Goal: Information Seeking & Learning: Check status

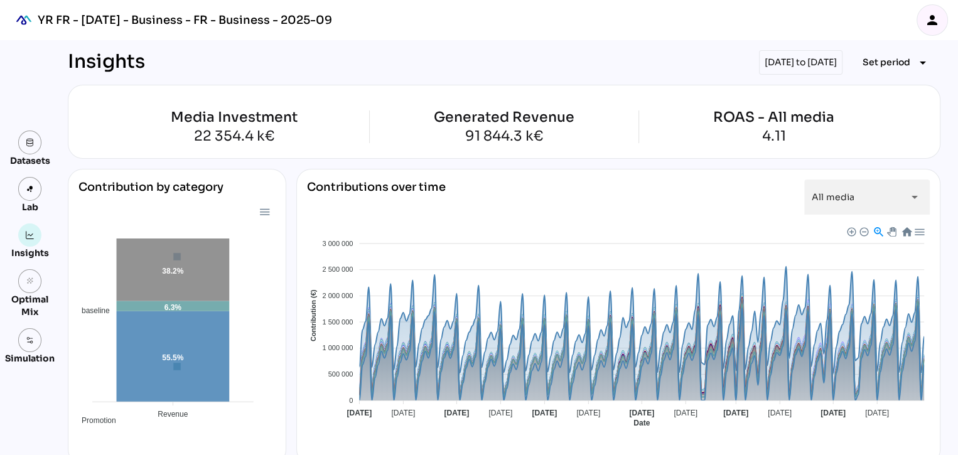
click at [775, 67] on div "[DATE] to [DATE]" at bounding box center [800, 62] width 83 height 24
click at [759, 63] on div "[DATE] to [DATE]" at bounding box center [800, 62] width 83 height 24
click at [882, 57] on span "Set period" at bounding box center [887, 62] width 48 height 15
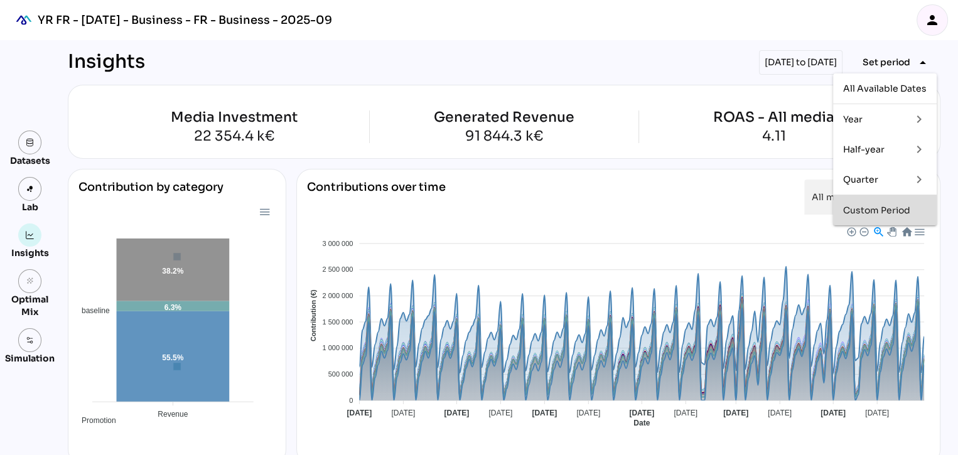
click at [858, 209] on div "Custom Period" at bounding box center [884, 210] width 83 height 11
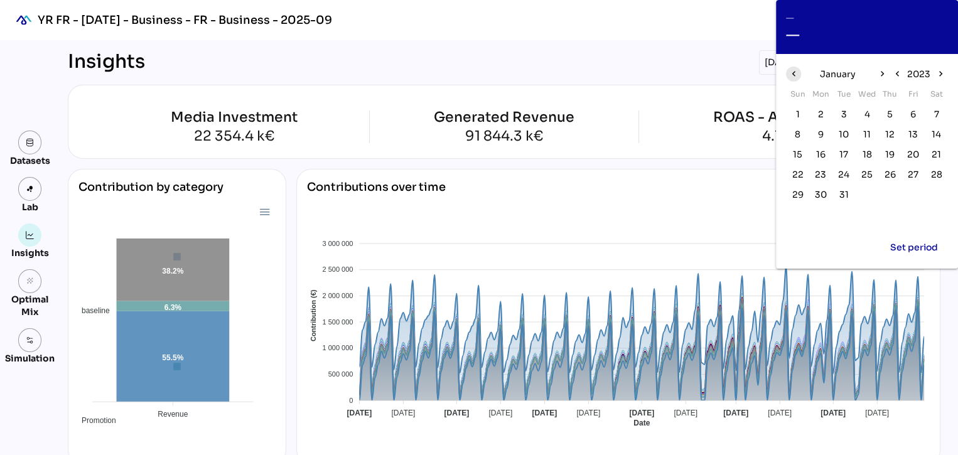
click at [794, 73] on icon "chevron_left" at bounding box center [793, 73] width 11 height 11
click at [876, 75] on span "chevron_right" at bounding box center [882, 74] width 15 height 15
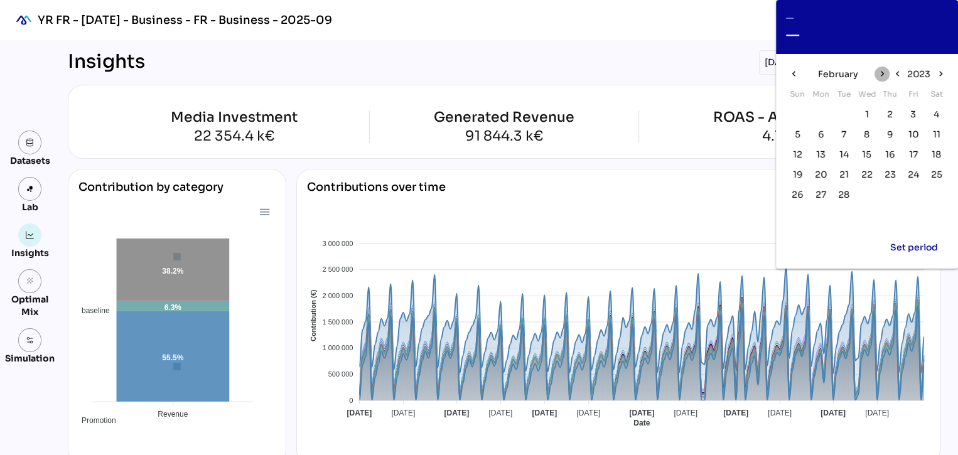
click at [876, 75] on span "chevron_right" at bounding box center [882, 74] width 15 height 15
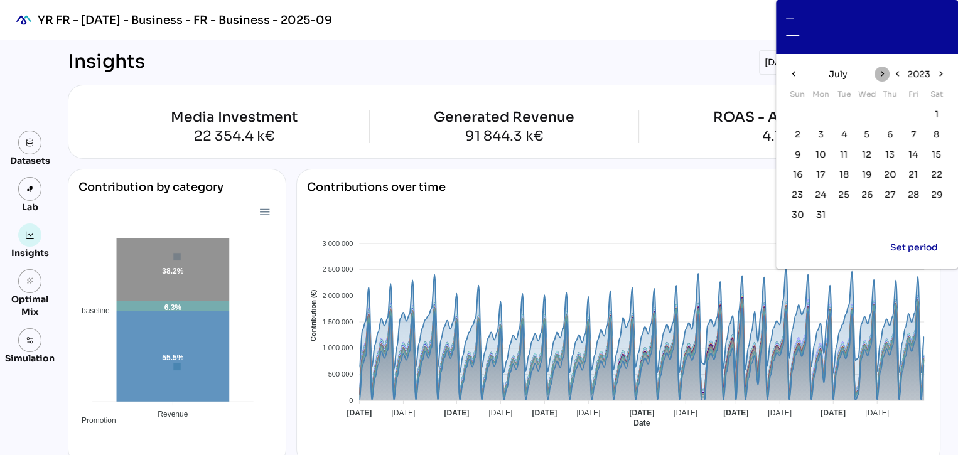
click at [876, 75] on span "chevron_right" at bounding box center [882, 74] width 15 height 15
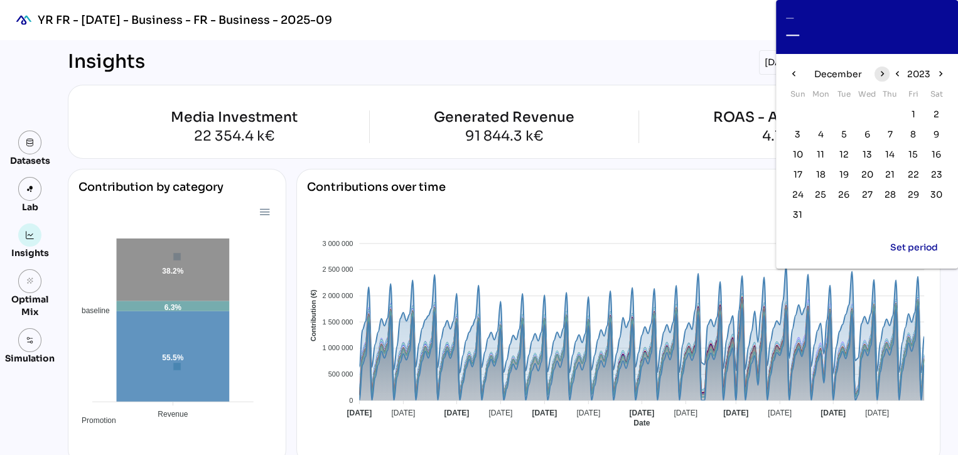
click at [876, 75] on span "chevron_right" at bounding box center [882, 74] width 15 height 15
click at [823, 111] on span "1" at bounding box center [821, 114] width 14 height 14
click at [885, 72] on icon "chevron_right" at bounding box center [881, 73] width 11 height 11
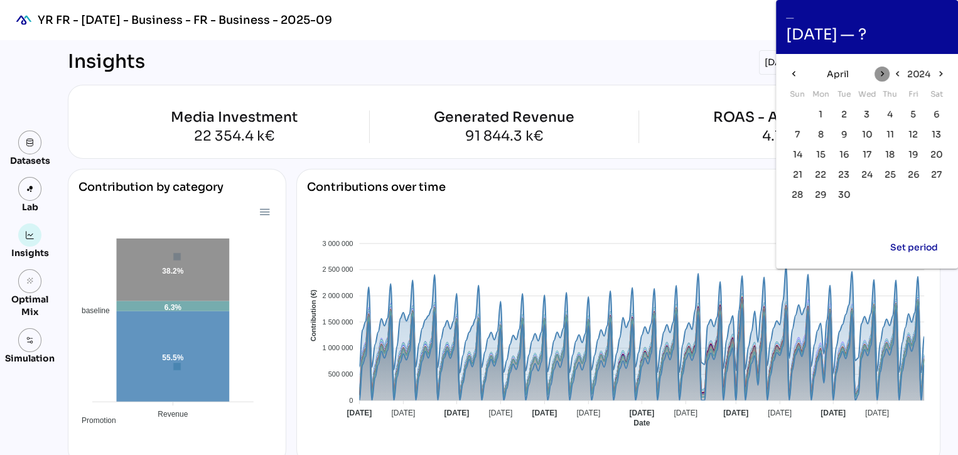
click at [885, 72] on icon "chevron_right" at bounding box center [881, 73] width 11 height 11
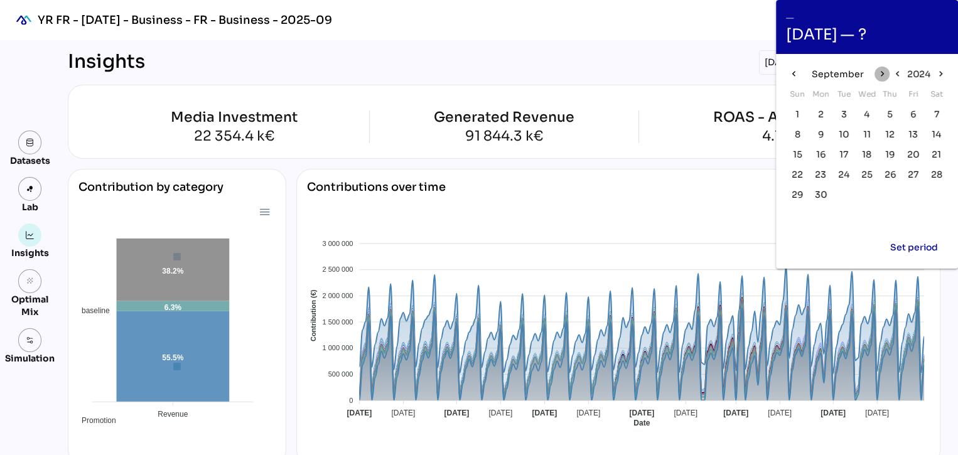
click at [885, 72] on icon "chevron_right" at bounding box center [881, 73] width 11 height 11
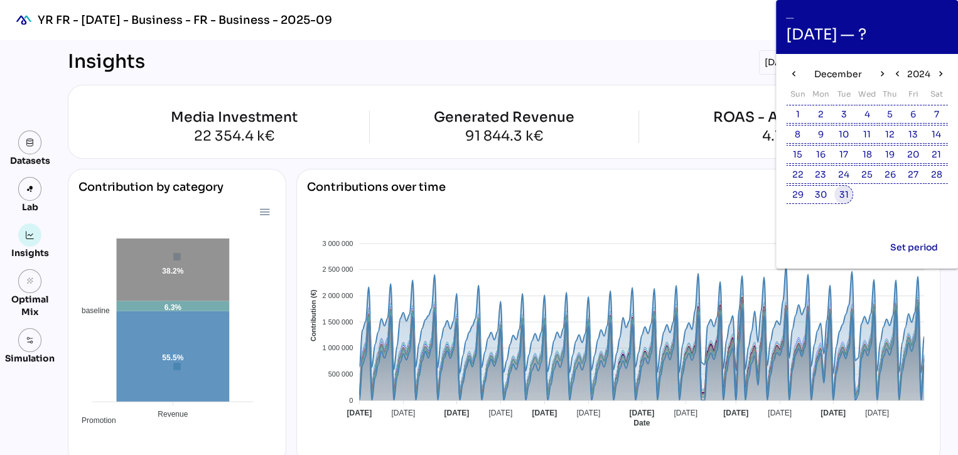
click at [842, 198] on span "31" at bounding box center [843, 195] width 9 height 14
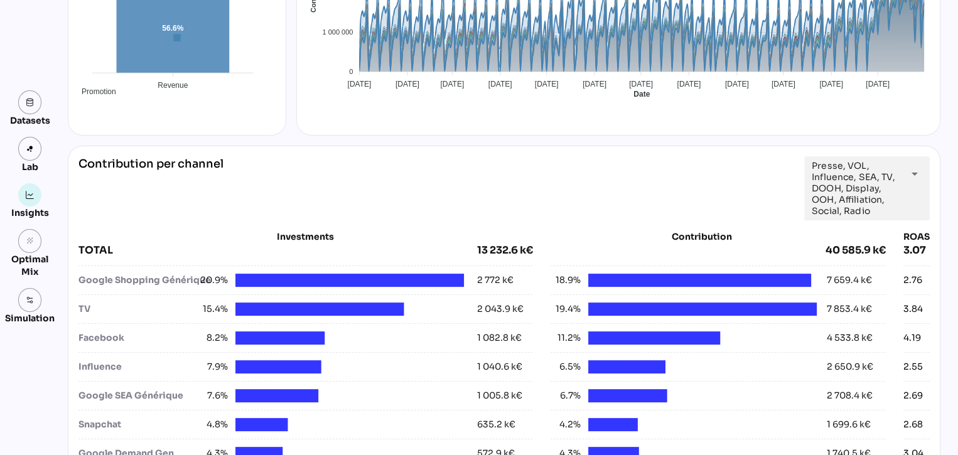
scroll to position [274, 0]
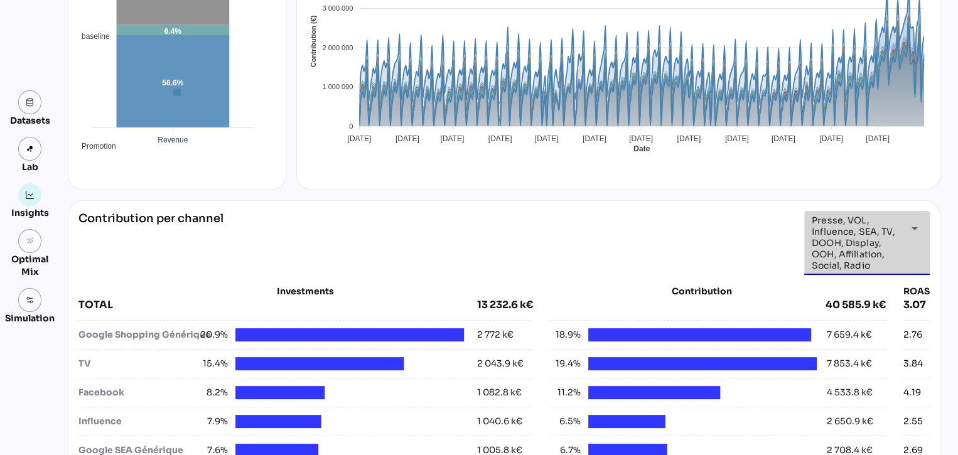
click at [836, 232] on span "Presse, VOL, Influence, SEA, TV, DOOH, Display, OOH, Affiliation, Social, Radio" at bounding box center [856, 243] width 88 height 57
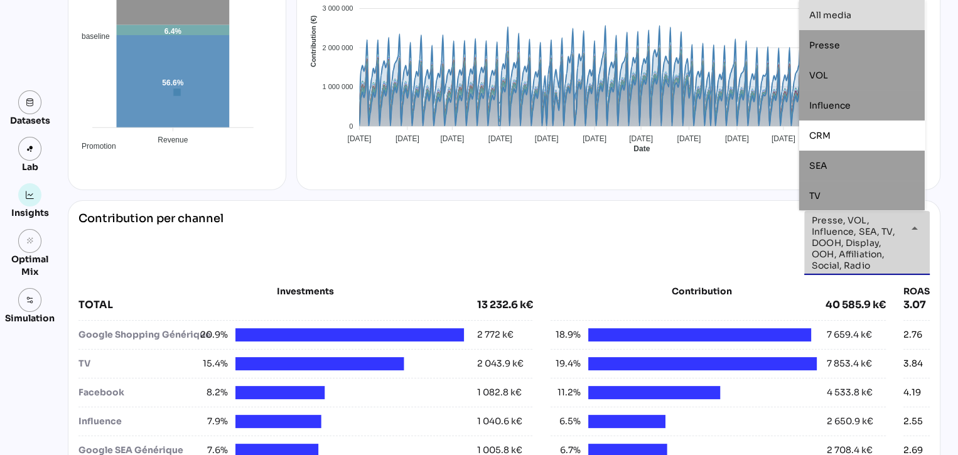
click at [820, 21] on div "All media" at bounding box center [861, 15] width 105 height 20
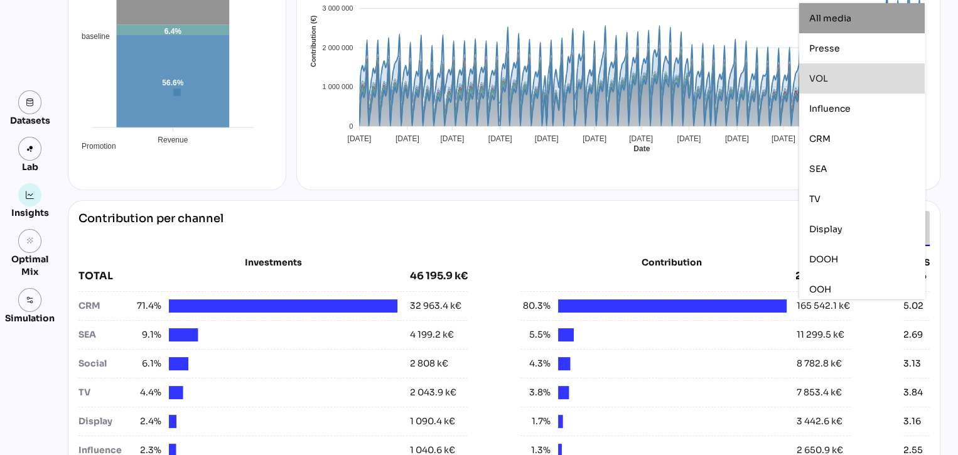
scroll to position [185, 0]
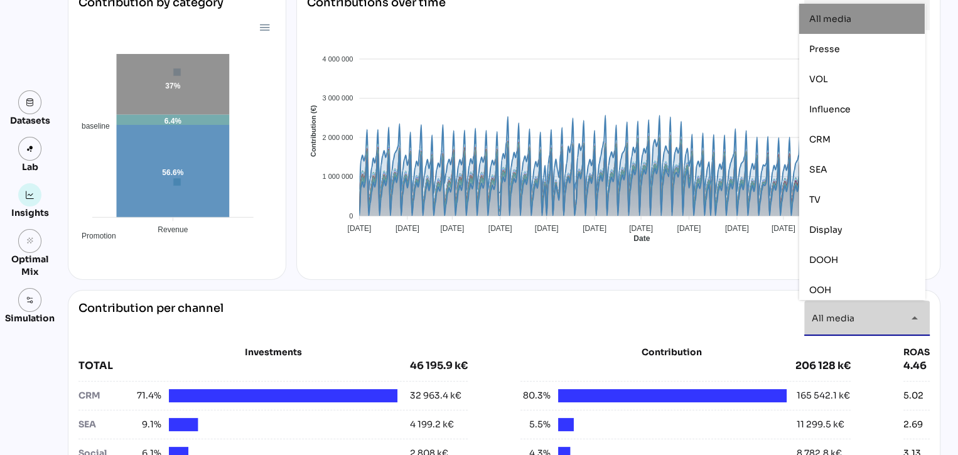
click at [845, 26] on div "All media" at bounding box center [861, 19] width 105 height 20
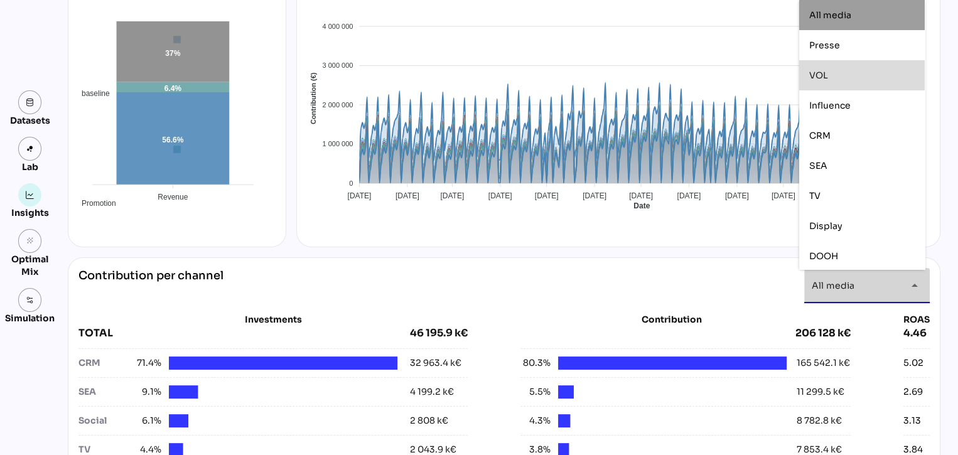
scroll to position [216, 0]
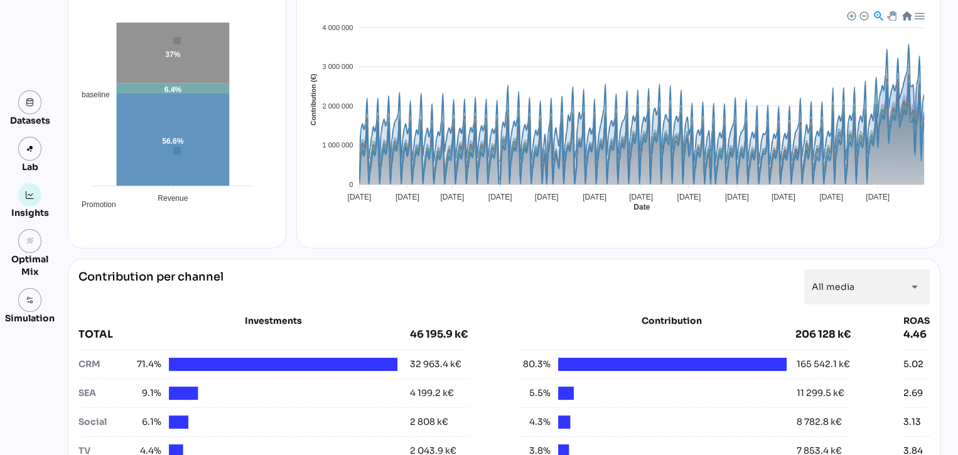
click at [728, 316] on div "Contribution" at bounding box center [672, 321] width 240 height 13
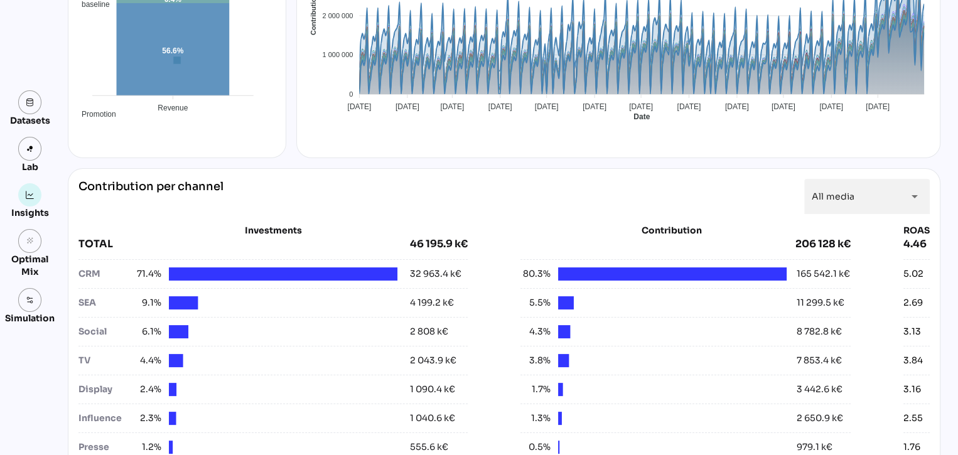
scroll to position [313, 0]
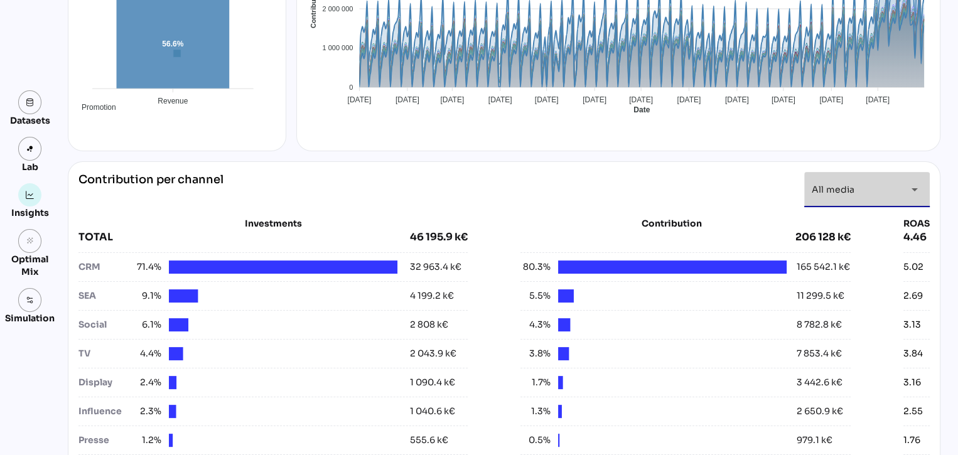
click at [839, 190] on span "All media" at bounding box center [833, 189] width 43 height 11
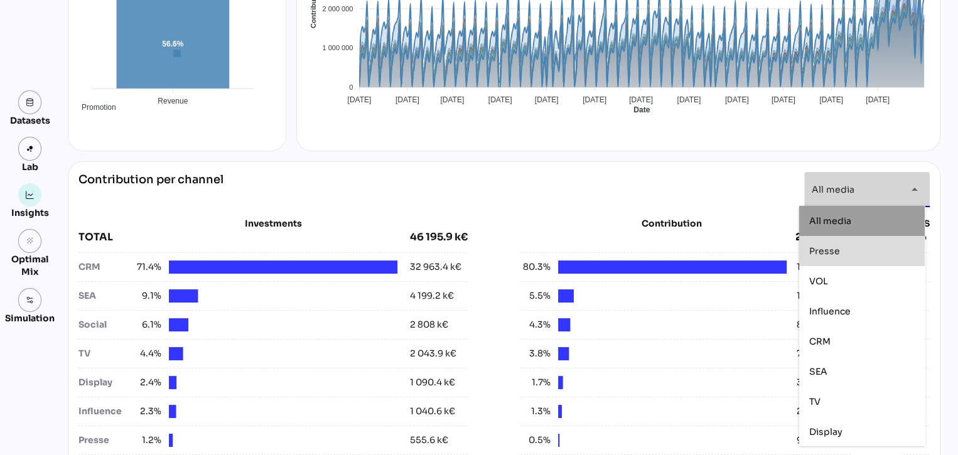
click at [831, 257] on div "Presse" at bounding box center [861, 251] width 105 height 20
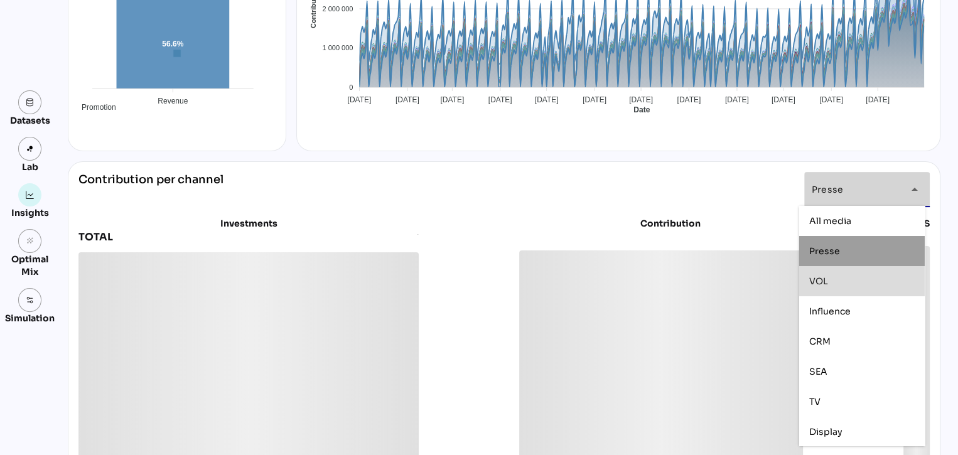
click at [831, 281] on div "VOL" at bounding box center [861, 281] width 105 height 11
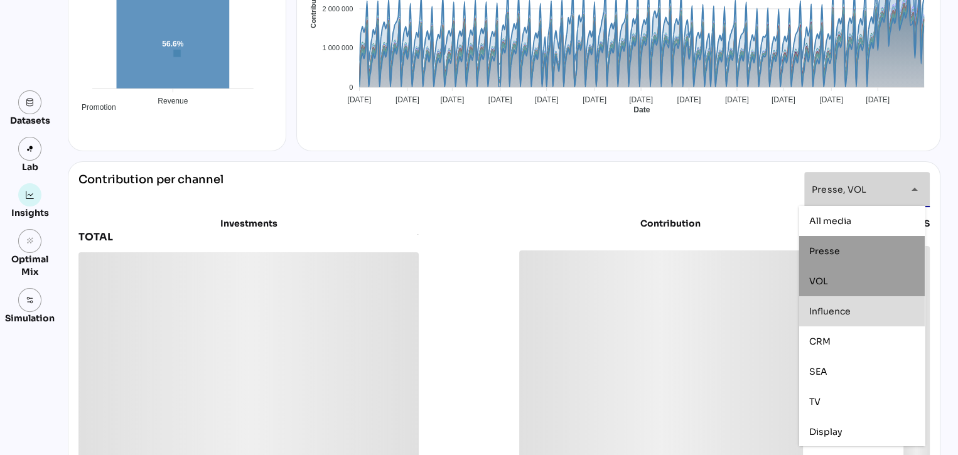
click at [831, 318] on div "Influence" at bounding box center [861, 311] width 105 height 20
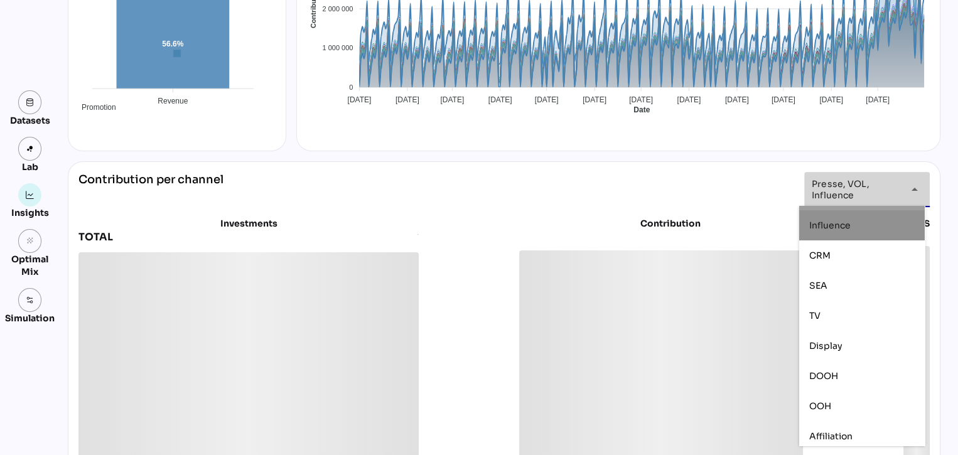
scroll to position [88, 0]
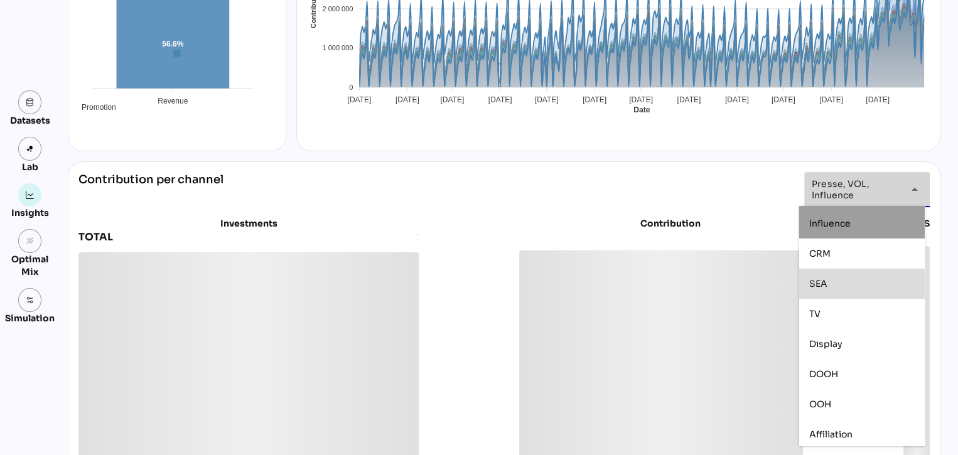
click at [835, 293] on div "SEA" at bounding box center [861, 284] width 105 height 20
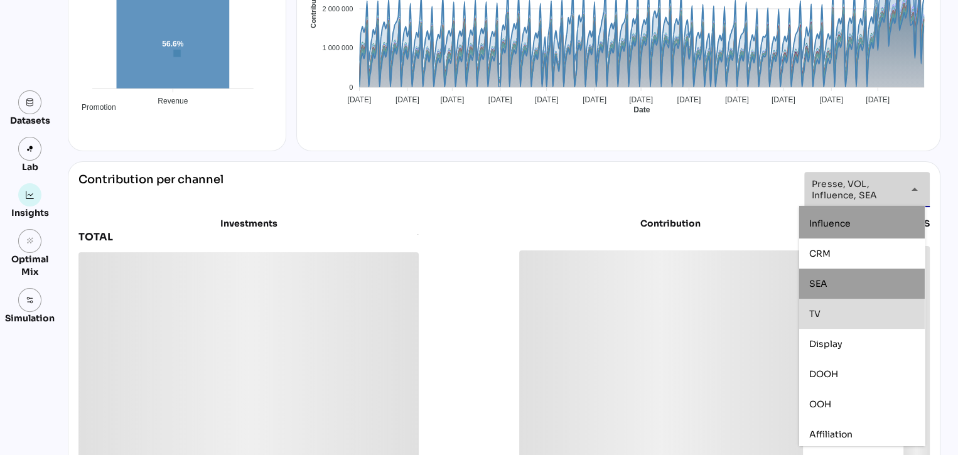
click at [836, 317] on div "TV" at bounding box center [861, 314] width 105 height 11
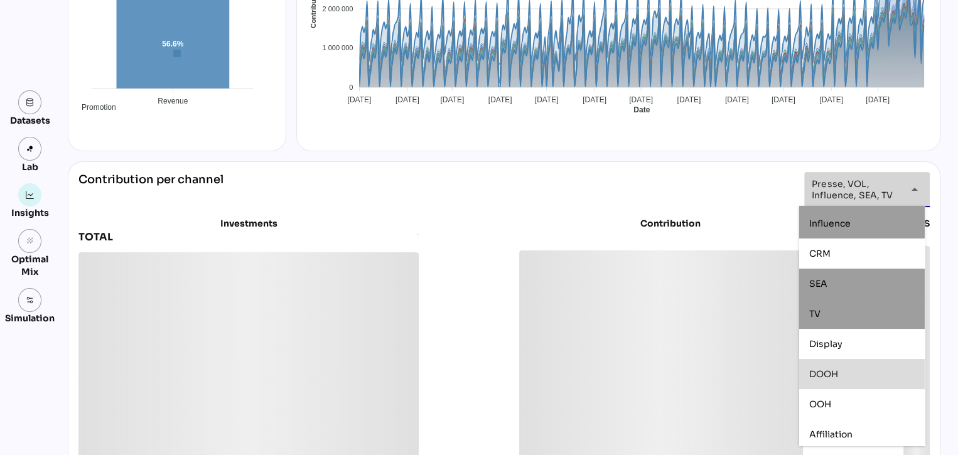
click at [837, 359] on div "DOOH" at bounding box center [862, 374] width 126 height 30
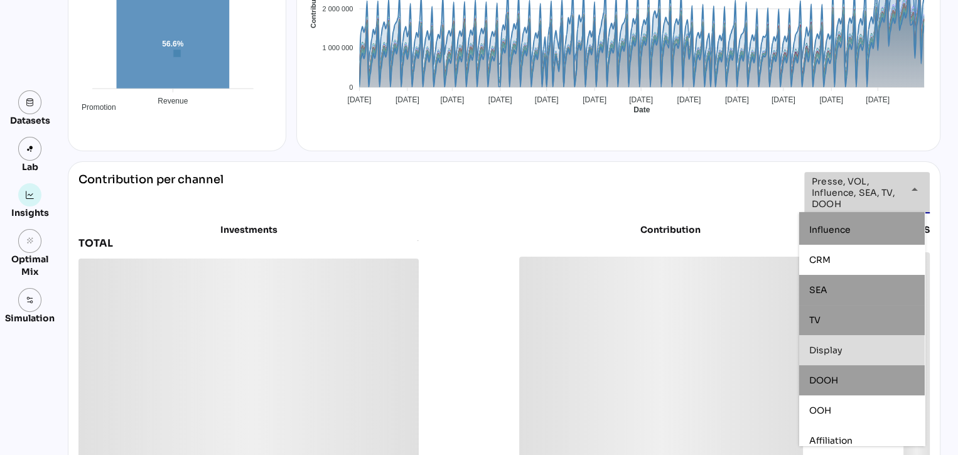
click at [838, 350] on span "Display" at bounding box center [825, 350] width 33 height 11
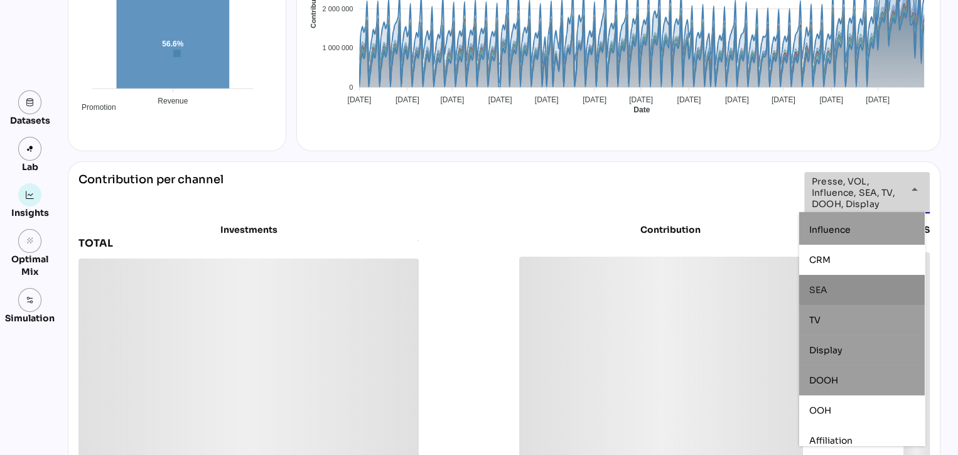
click at [834, 280] on div "SEA" at bounding box center [861, 290] width 105 height 20
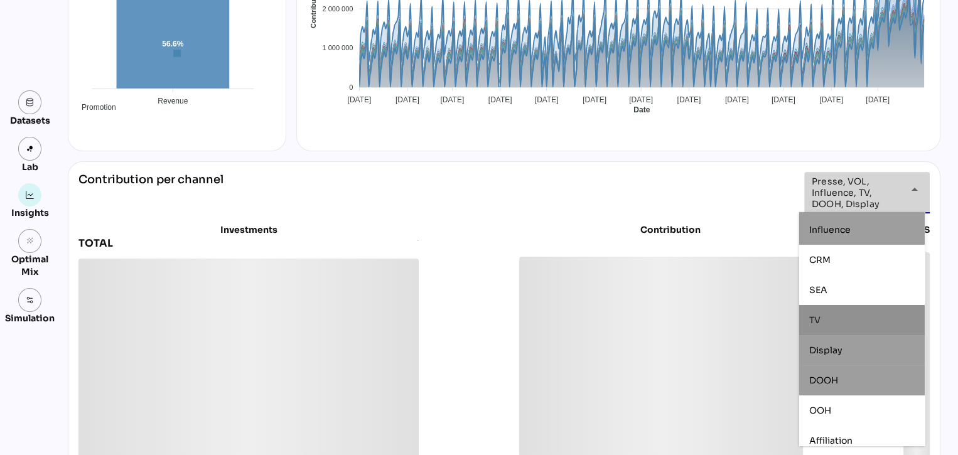
scroll to position [119, 0]
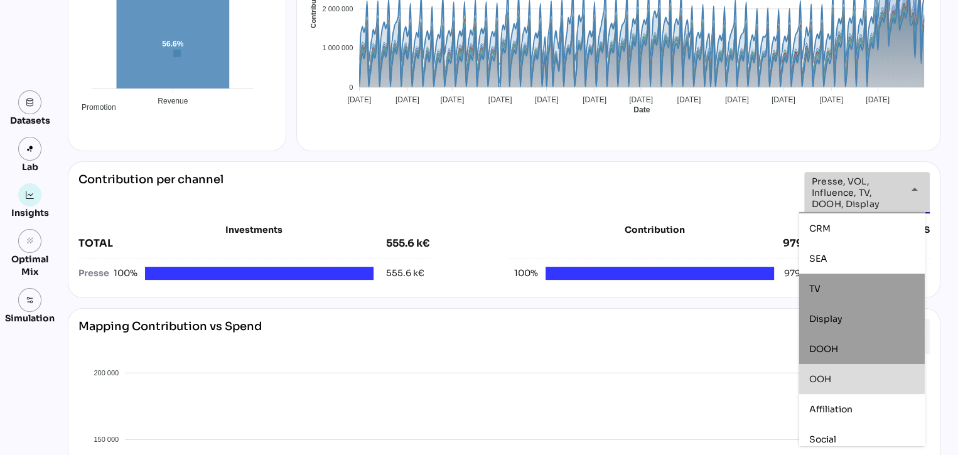
click at [836, 372] on div "OOH" at bounding box center [861, 379] width 105 height 20
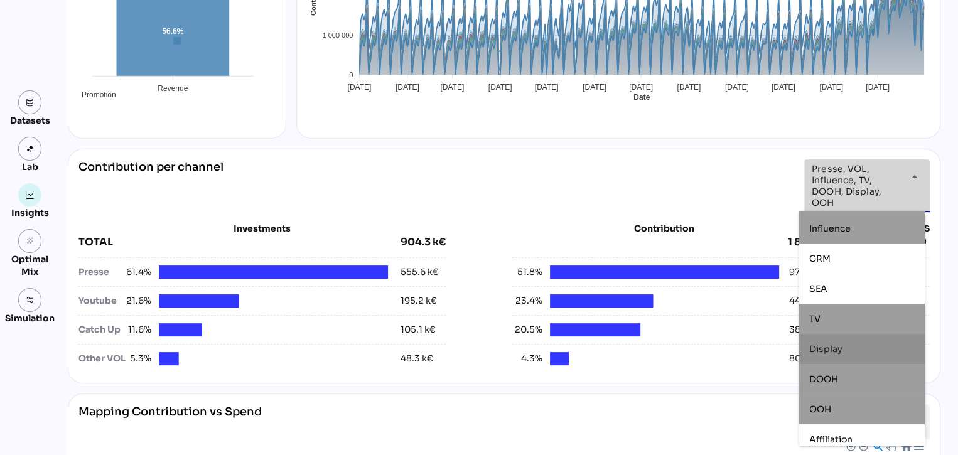
scroll to position [157, 0]
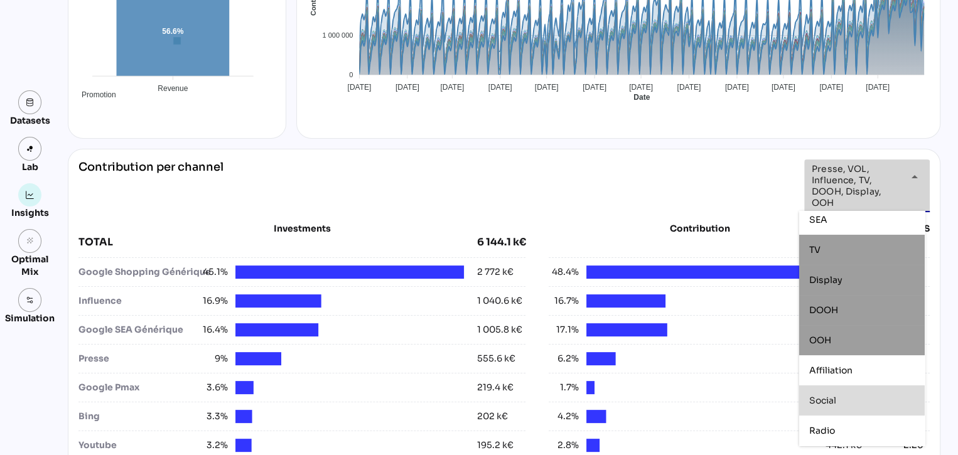
click at [833, 407] on div "Social" at bounding box center [861, 400] width 105 height 20
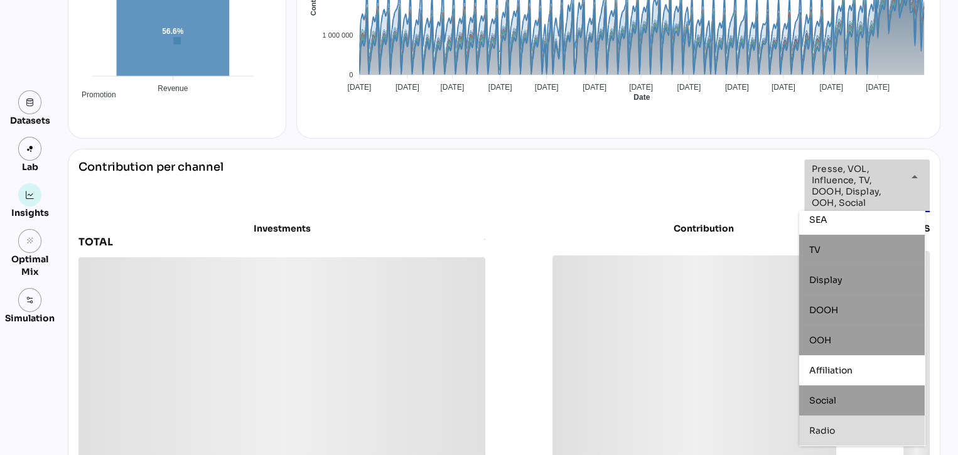
click at [828, 433] on span "Radio" at bounding box center [822, 430] width 26 height 11
type input "**********"
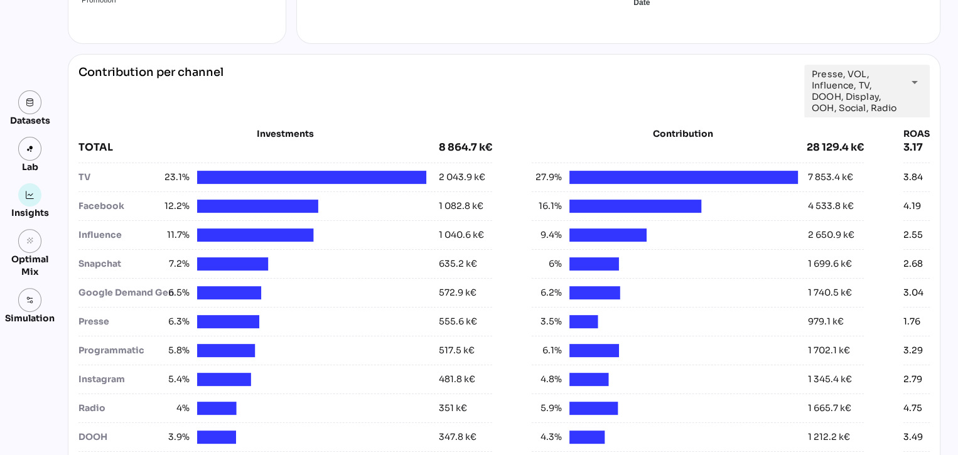
scroll to position [418, 0]
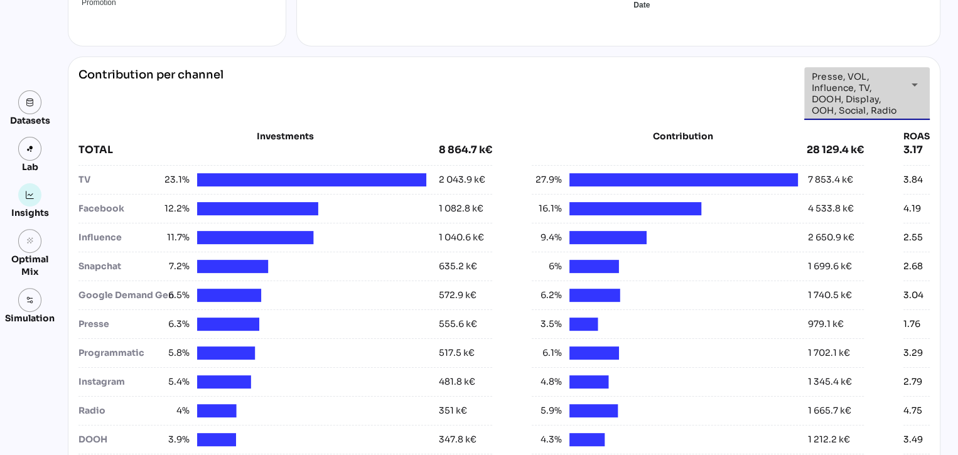
click at [861, 116] on div "**********" at bounding box center [856, 93] width 88 height 53
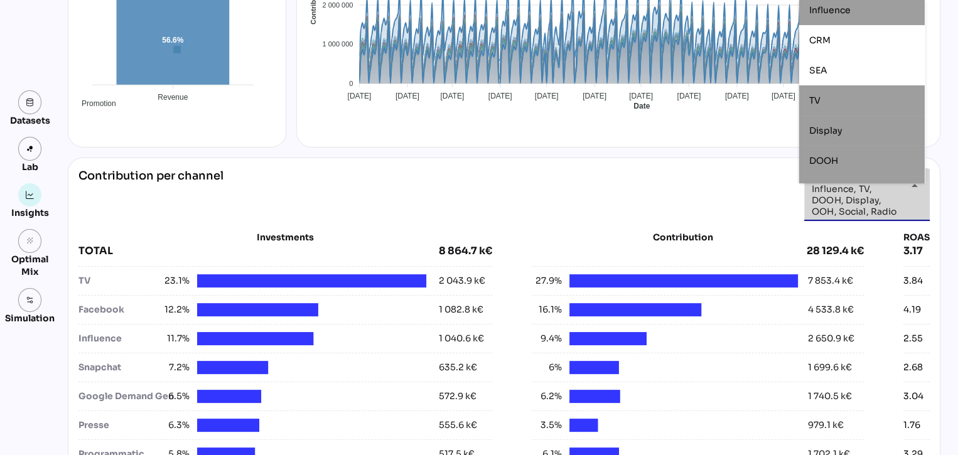
scroll to position [299, 0]
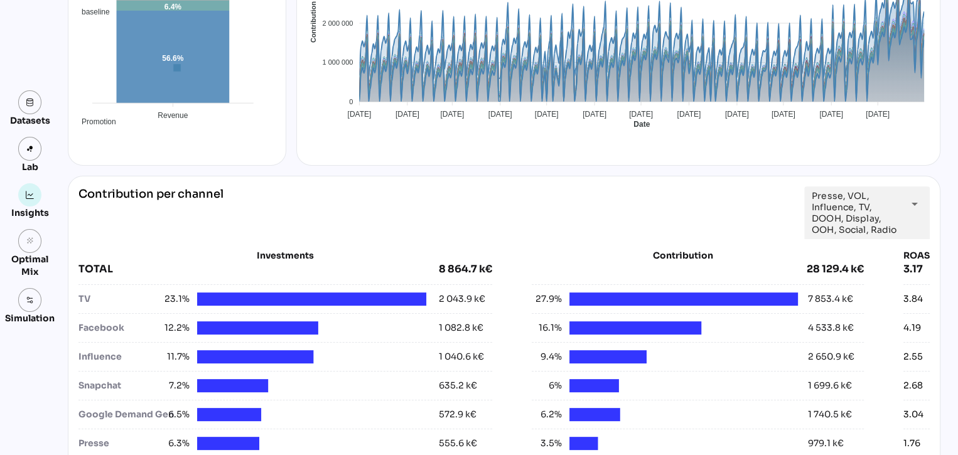
click at [741, 228] on div "**********" at bounding box center [503, 212] width 851 height 53
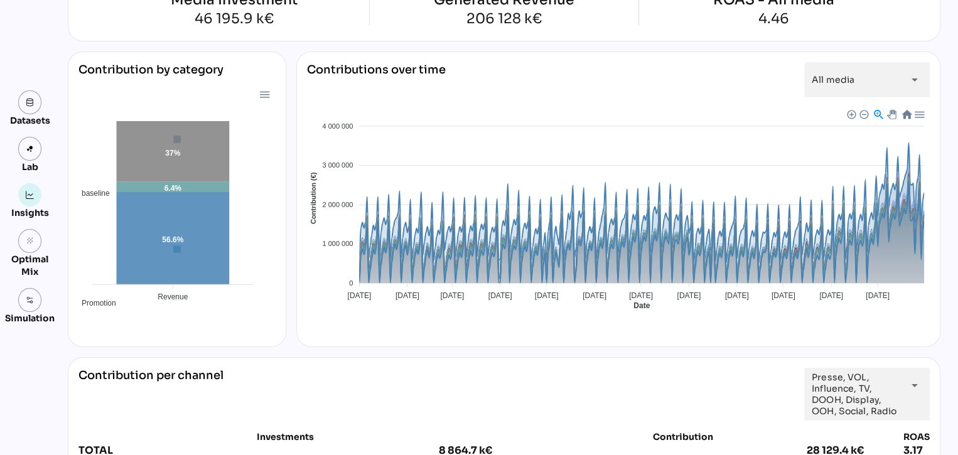
scroll to position [0, 0]
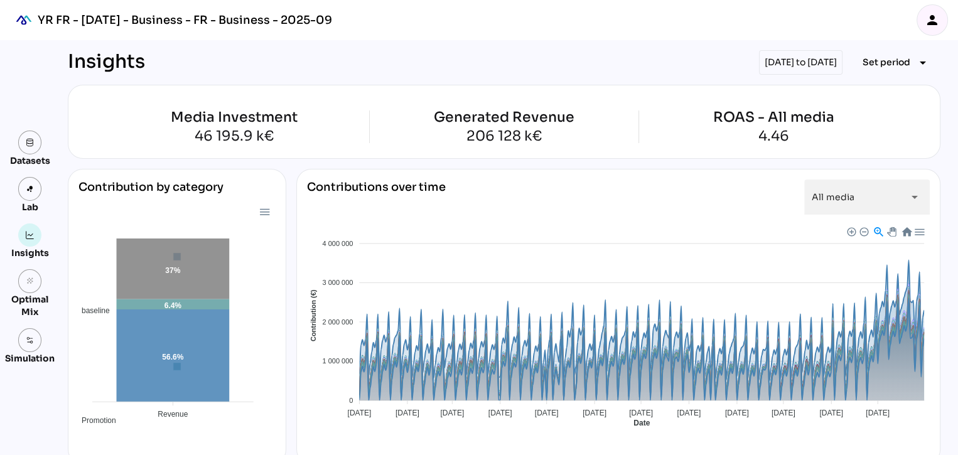
click at [795, 67] on div "[DATE] to [DATE]" at bounding box center [800, 62] width 83 height 24
click at [875, 60] on span "Set period" at bounding box center [887, 62] width 48 height 15
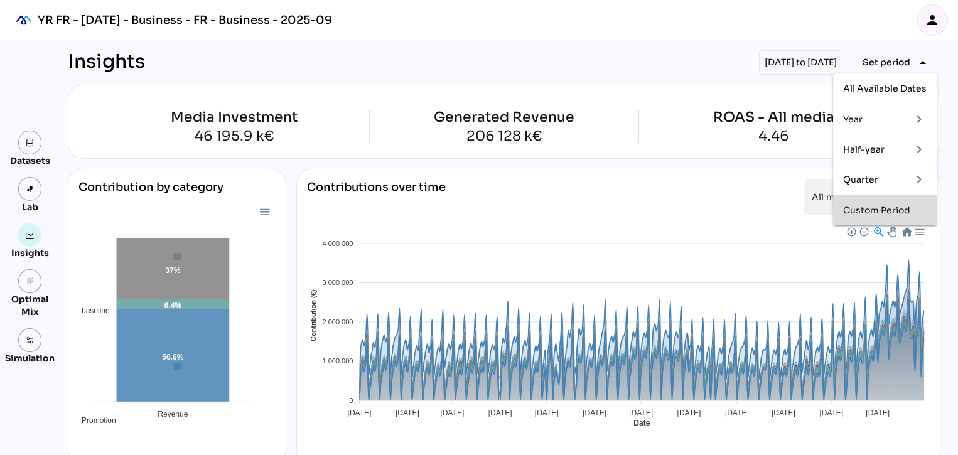
click at [878, 212] on div "Custom Period" at bounding box center [884, 210] width 83 height 11
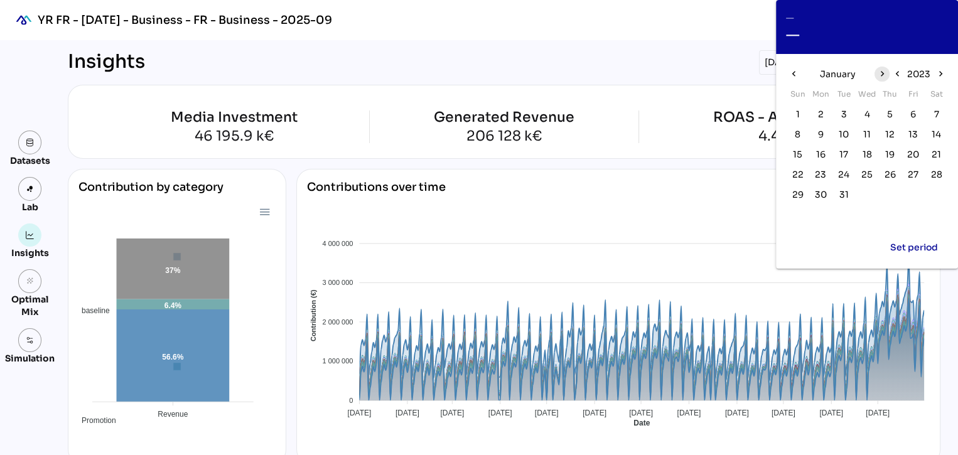
click at [877, 74] on icon "chevron_right" at bounding box center [881, 73] width 11 height 11
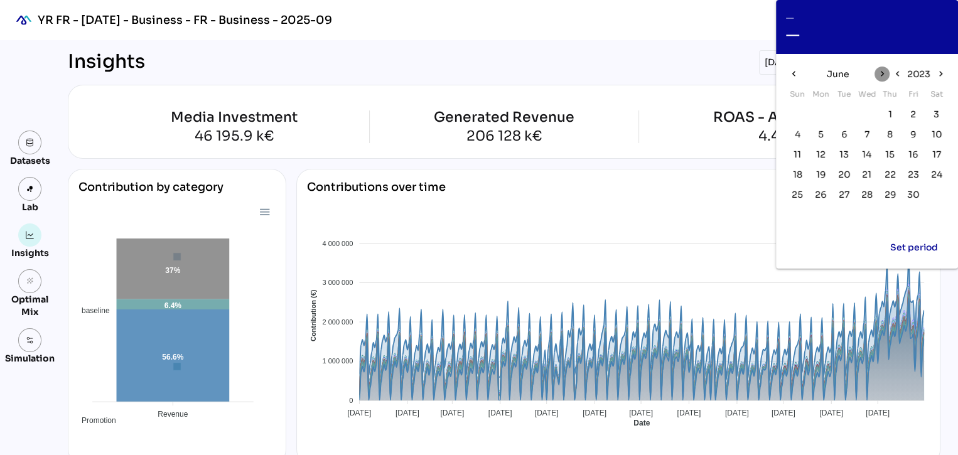
click at [877, 74] on icon "chevron_right" at bounding box center [881, 73] width 11 height 11
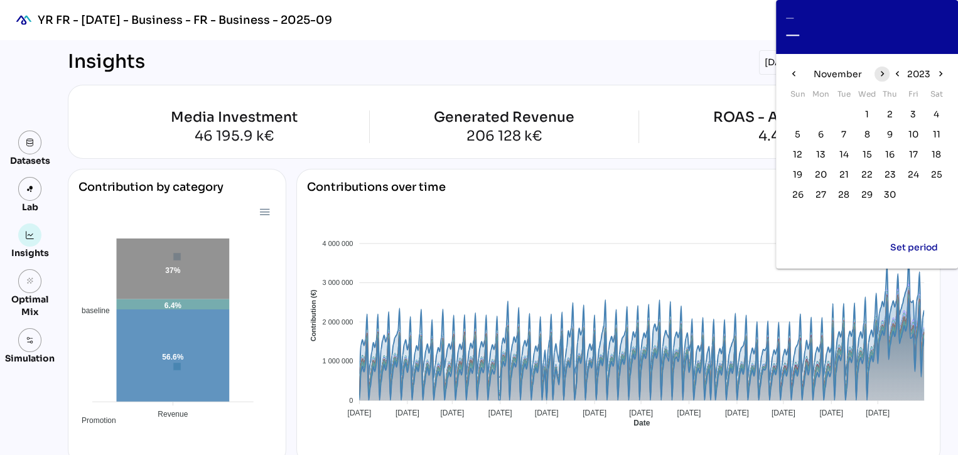
click at [877, 74] on icon "chevron_right" at bounding box center [881, 73] width 11 height 11
click at [823, 117] on span "1" at bounding box center [821, 114] width 14 height 14
click at [940, 72] on icon "chevron_right" at bounding box center [940, 73] width 11 height 11
click at [863, 112] on span "1" at bounding box center [867, 114] width 14 height 14
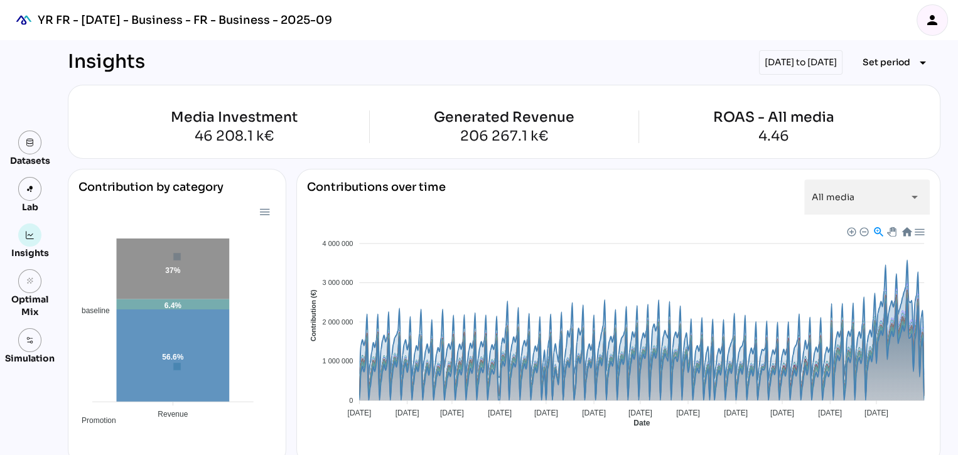
click at [778, 70] on div "[DATE] to [DATE]" at bounding box center [800, 62] width 83 height 24
click at [786, 66] on div "[DATE] to [DATE]" at bounding box center [800, 62] width 83 height 24
click at [878, 63] on span "Set period" at bounding box center [887, 62] width 48 height 15
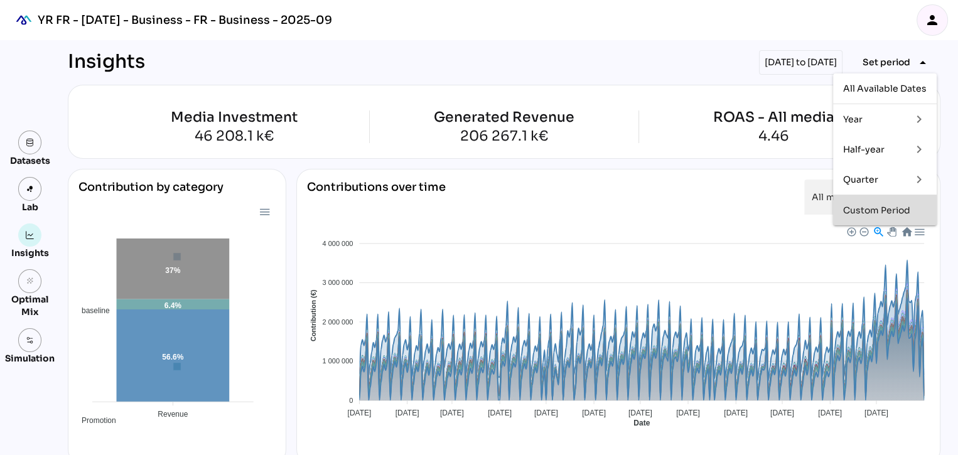
click at [863, 209] on div "Custom Period" at bounding box center [884, 210] width 83 height 11
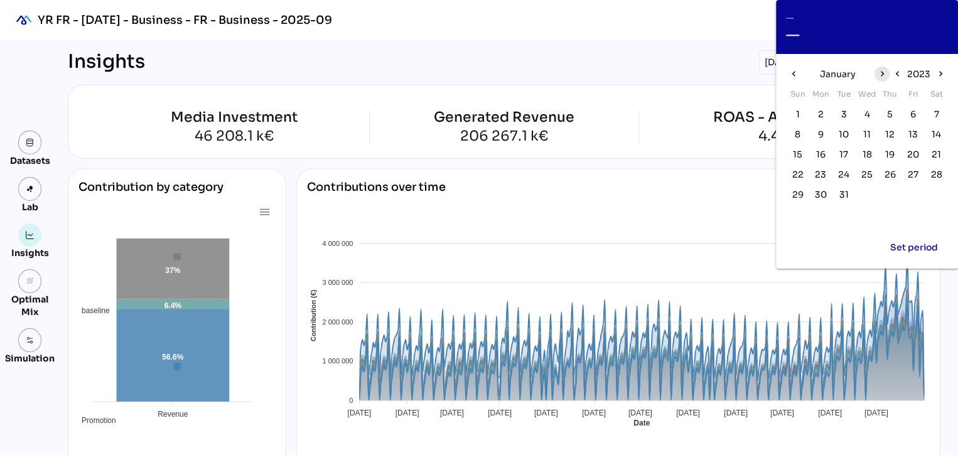
click at [881, 72] on icon "chevron_right" at bounding box center [881, 73] width 11 height 11
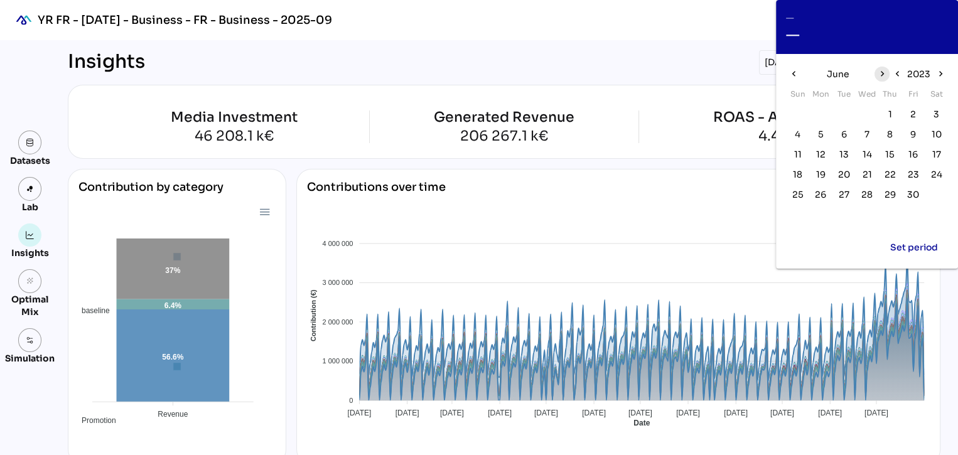
click at [881, 73] on icon "chevron_right" at bounding box center [881, 73] width 11 height 11
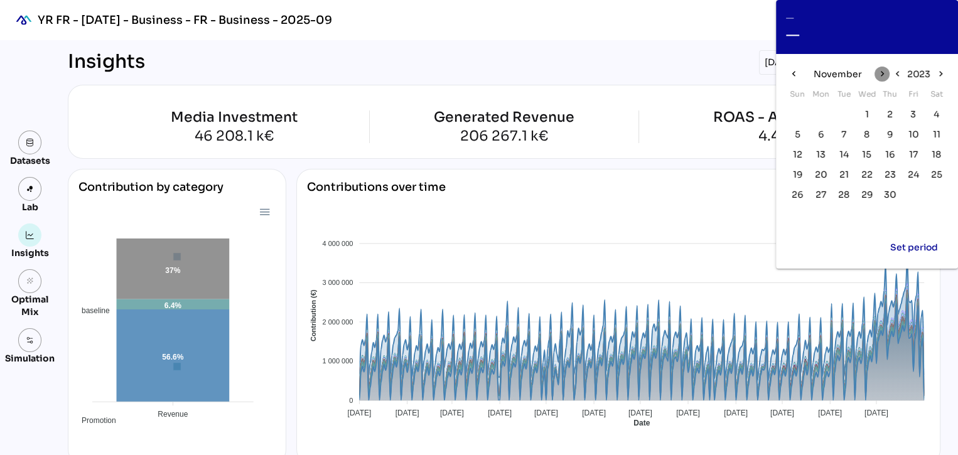
click at [881, 73] on icon "chevron_right" at bounding box center [881, 73] width 11 height 11
click at [935, 77] on icon "chevron_right" at bounding box center [940, 73] width 11 height 11
click at [868, 112] on span "1" at bounding box center [867, 114] width 14 height 14
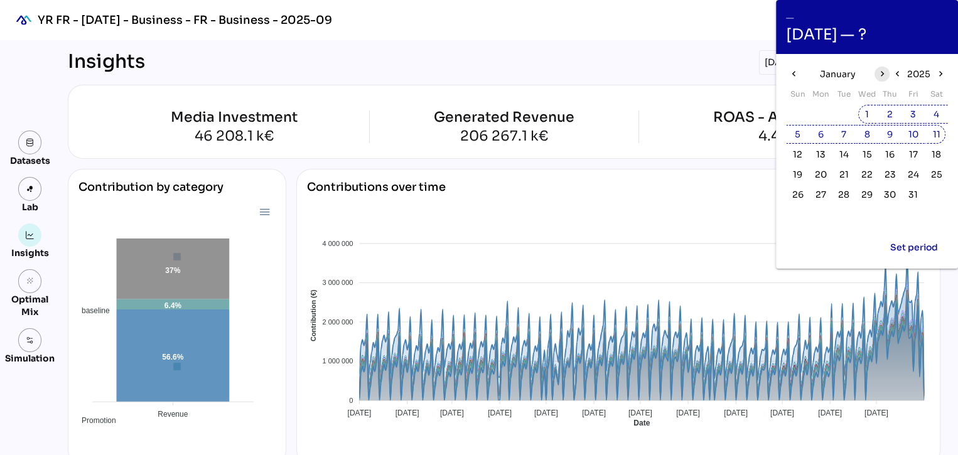
click at [884, 75] on icon "chevron_right" at bounding box center [881, 73] width 11 height 11
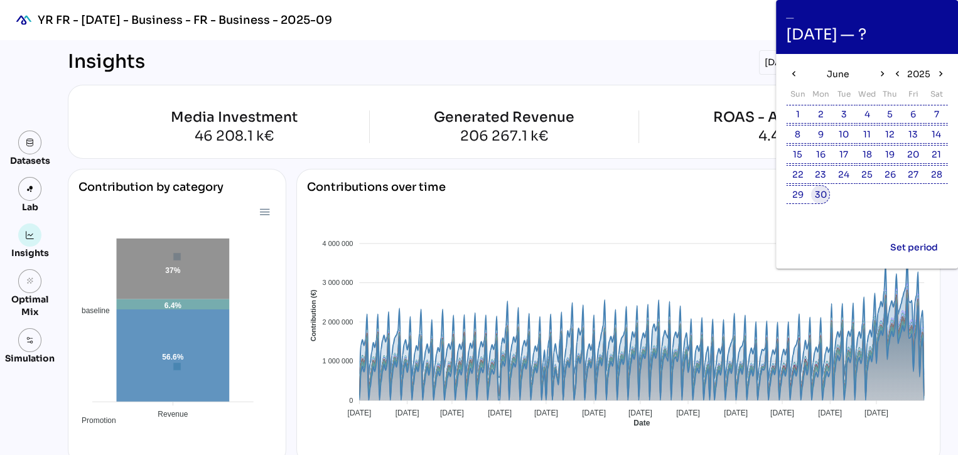
click at [824, 192] on span "30" at bounding box center [821, 195] width 12 height 14
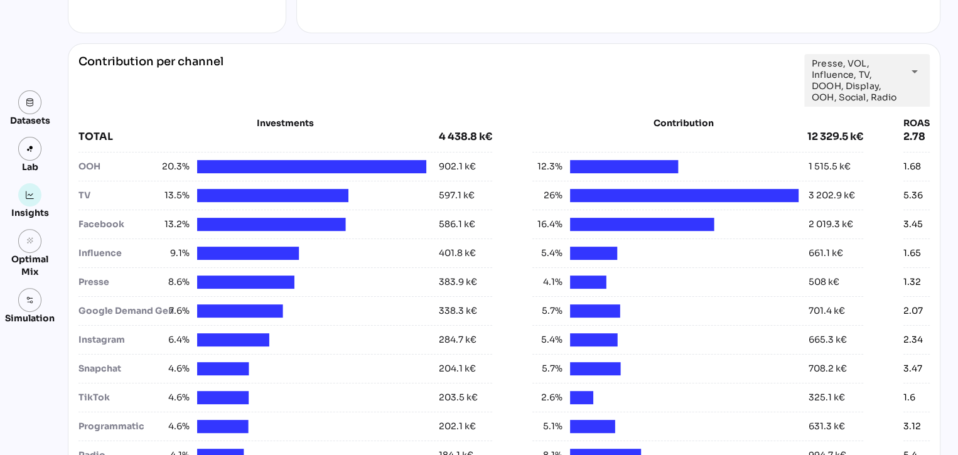
scroll to position [431, 0]
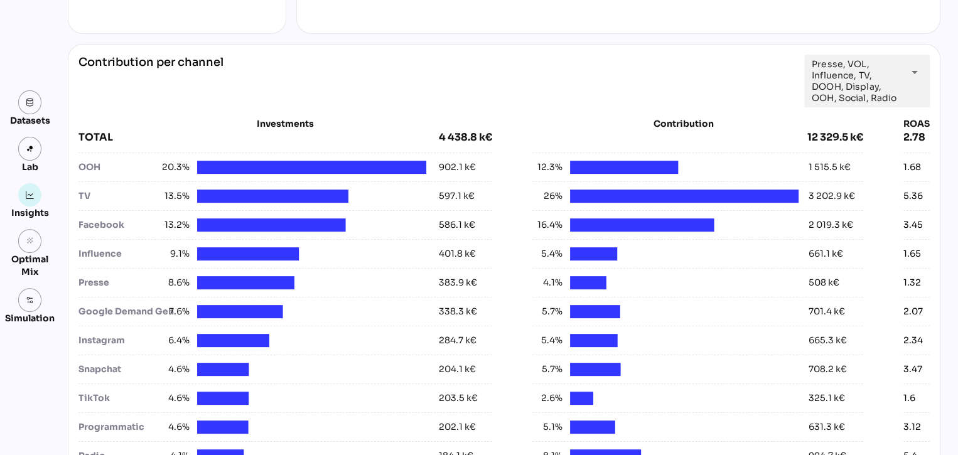
click at [837, 110] on div "Investments TOTAL 4 438.8 k€ OOH 20.3% 902.1 k€ TV 13.5% 597.1 k€ Facebook 13.2…" at bounding box center [503, 360] width 851 height 507
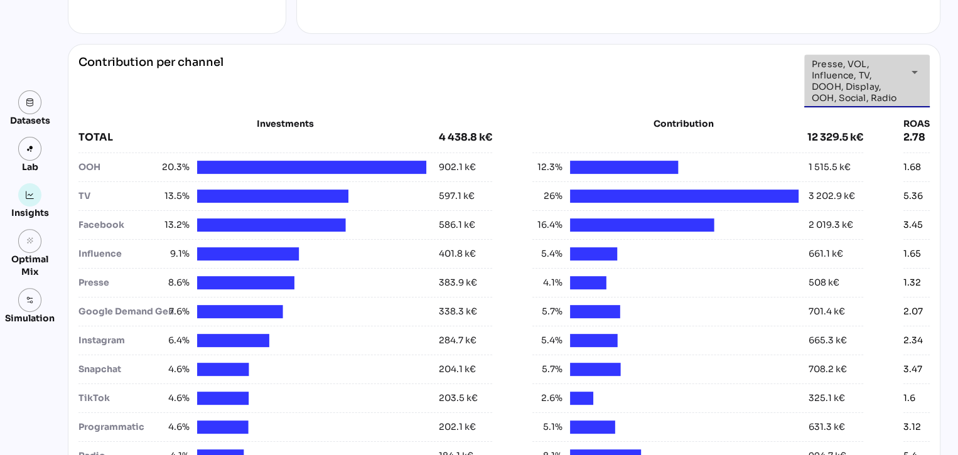
click at [856, 89] on span "Presse, VOL, Influence, TV, DOOH, Display, OOH, Social, Radio" at bounding box center [856, 80] width 88 height 45
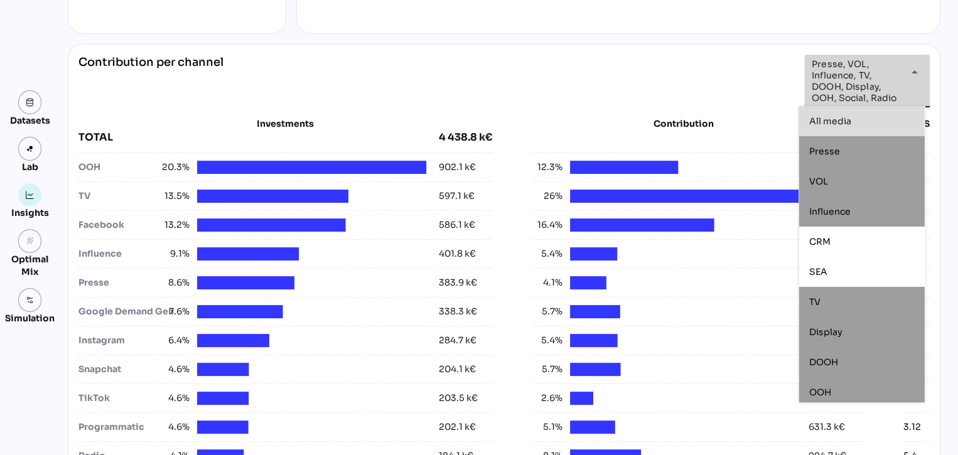
click at [842, 124] on span "All media" at bounding box center [830, 121] width 42 height 11
type input "*********"
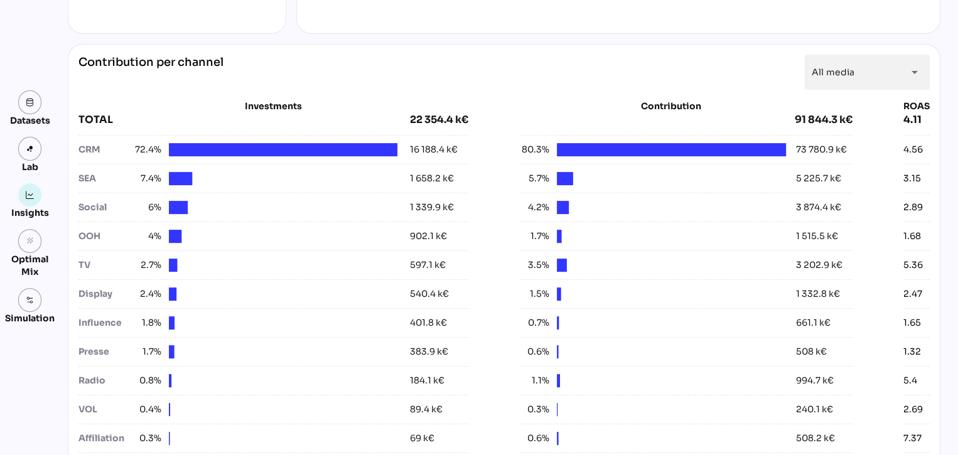
click at [722, 92] on div "Investments TOTAL 22 354.4 k€ CRM 72.4% 16 188.4 k€ SEA 7.4% 1 658.2 k€ Social …" at bounding box center [503, 286] width 851 height 392
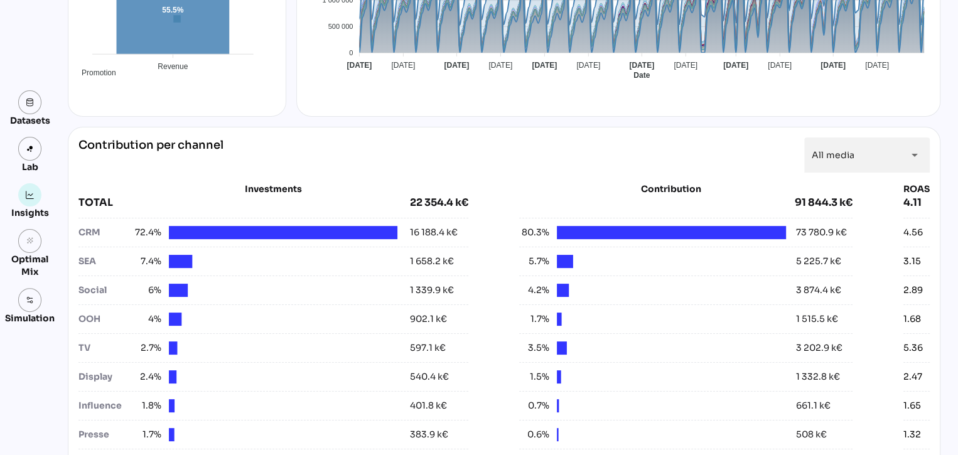
scroll to position [347, 0]
